Goal: Find specific page/section: Find specific page/section

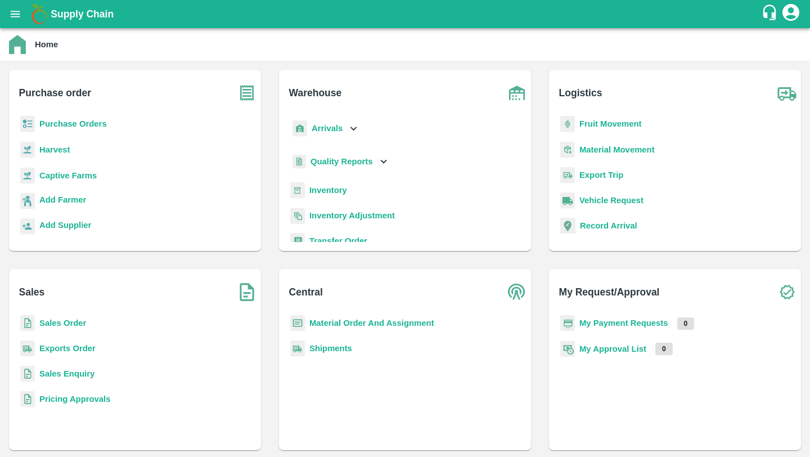
click at [331, 186] on b "Inventory" at bounding box center [328, 190] width 38 height 9
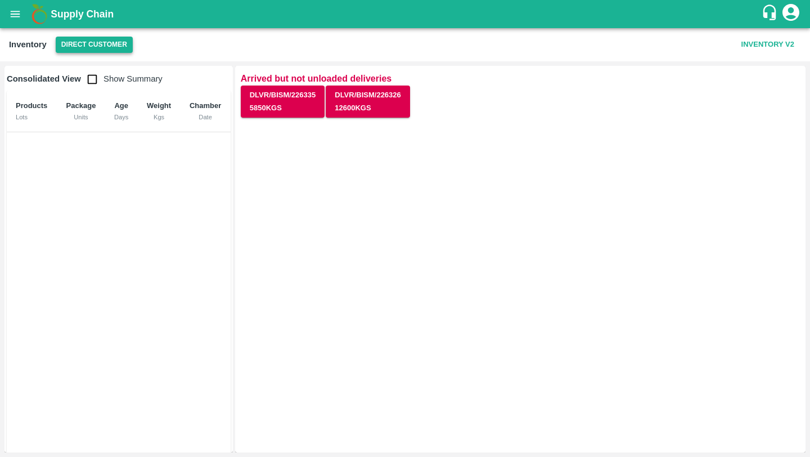
click at [119, 47] on button "Direct Customer" at bounding box center [94, 45] width 77 height 16
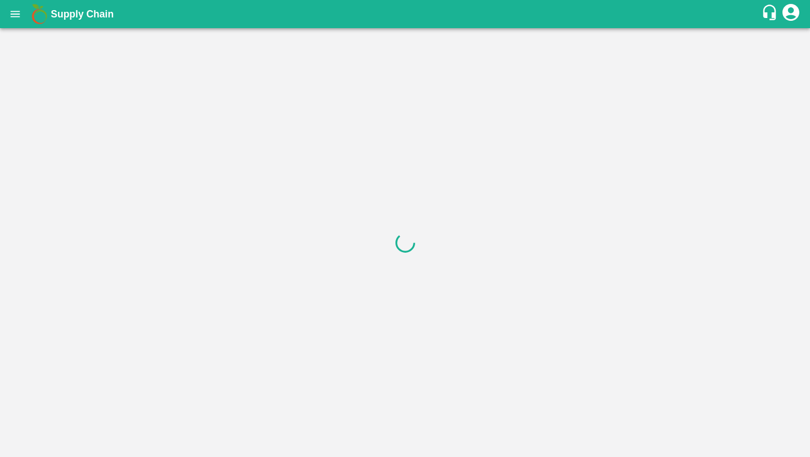
click at [110, 49] on div at bounding box center [405, 242] width 810 height 429
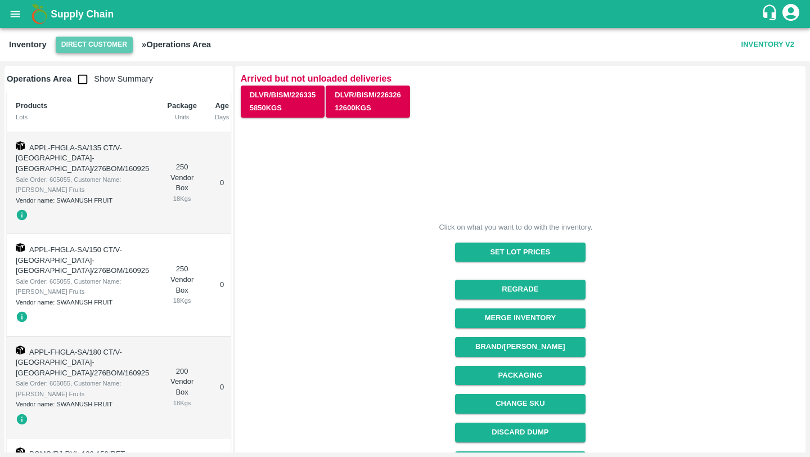
click at [106, 47] on button "Direct Customer" at bounding box center [94, 45] width 77 height 16
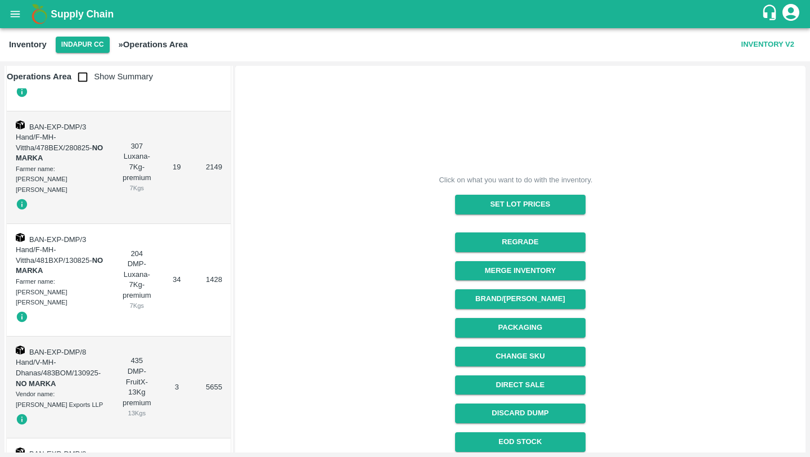
scroll to position [2154, 0]
